Goal: Navigation & Orientation: Find specific page/section

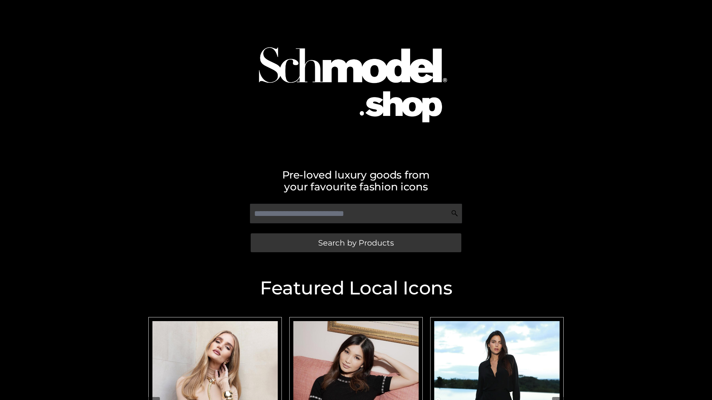
click at [355, 243] on span "Search by Products" at bounding box center [356, 243] width 76 height 8
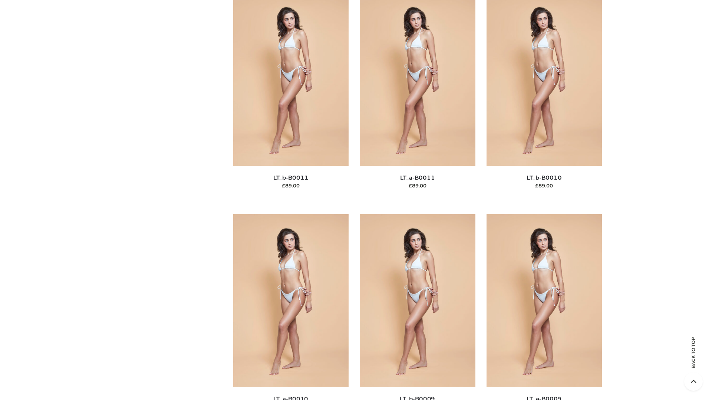
scroll to position [3329, 0]
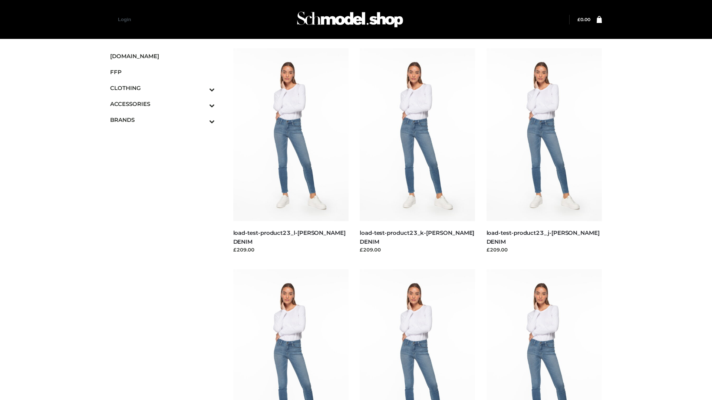
scroll to position [650, 0]
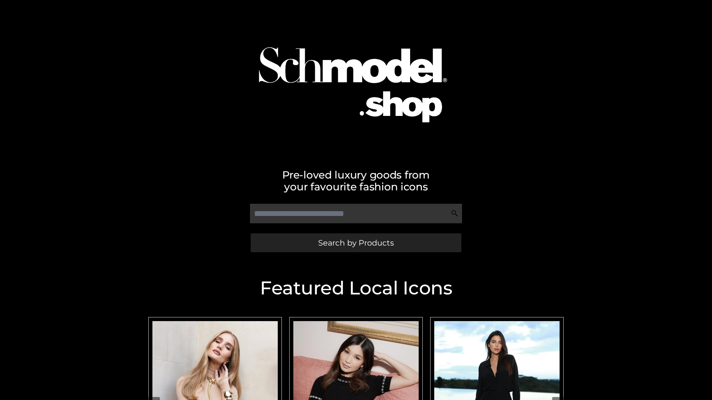
click at [355, 243] on span "Search by Products" at bounding box center [356, 243] width 76 height 8
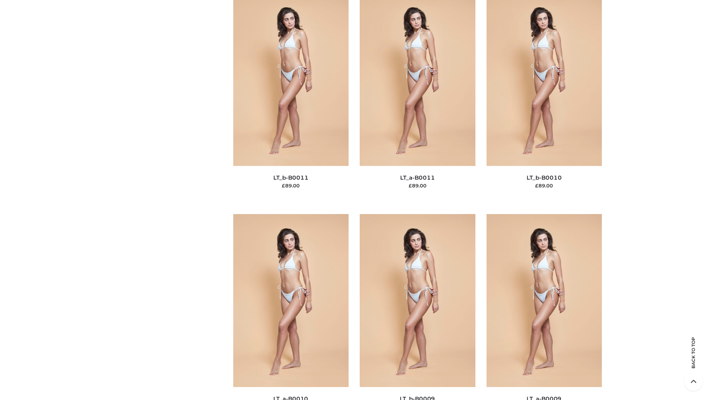
scroll to position [3329, 0]
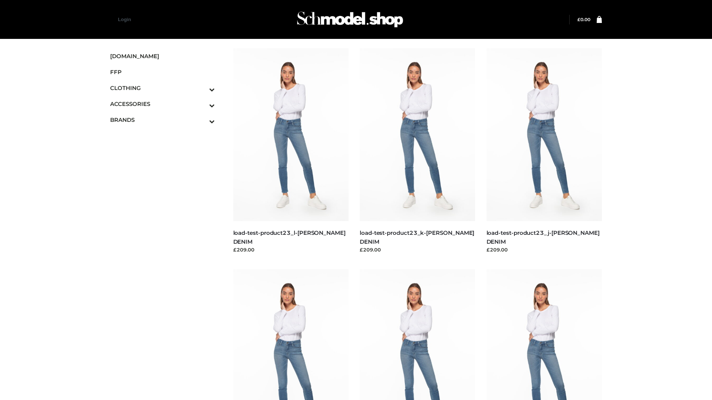
scroll to position [650, 0]
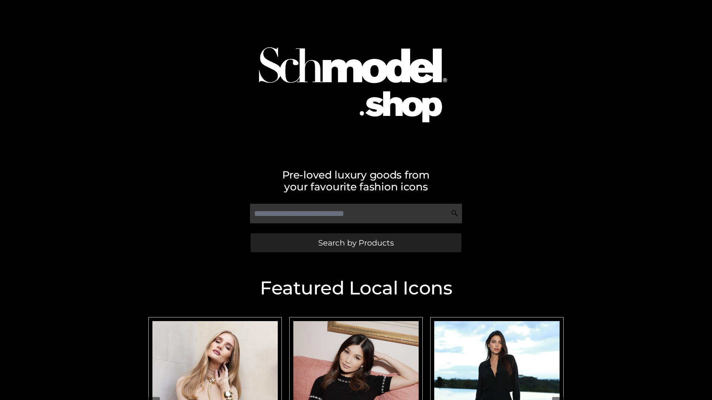
click at [355, 243] on span "Search by Products" at bounding box center [356, 243] width 76 height 8
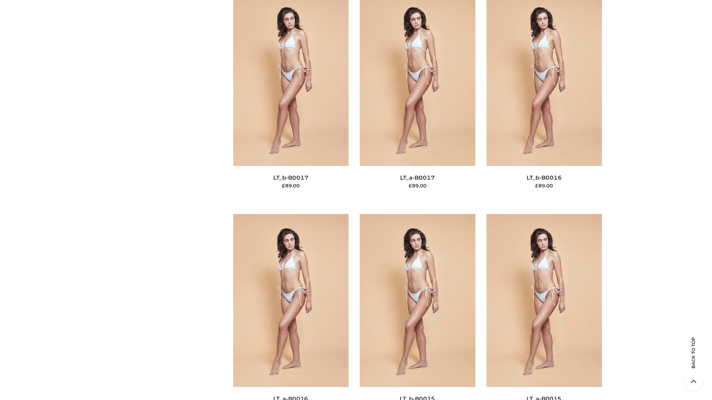
scroll to position [2436, 0]
